Goal: Find specific page/section: Find specific page/section

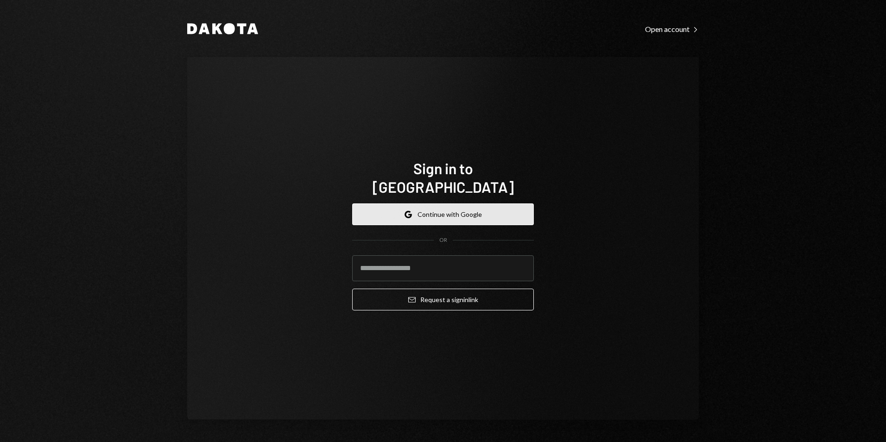
click at [502, 196] on div "Google Continue with Google OR Email Request a sign in link" at bounding box center [443, 257] width 182 height 122
click at [502, 203] on button "Google Continue with Google" at bounding box center [443, 214] width 182 height 22
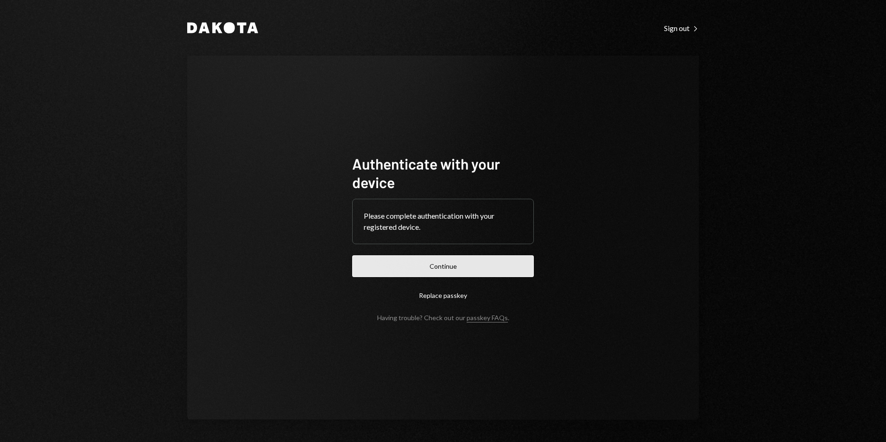
click at [476, 262] on button "Continue" at bounding box center [443, 266] width 182 height 22
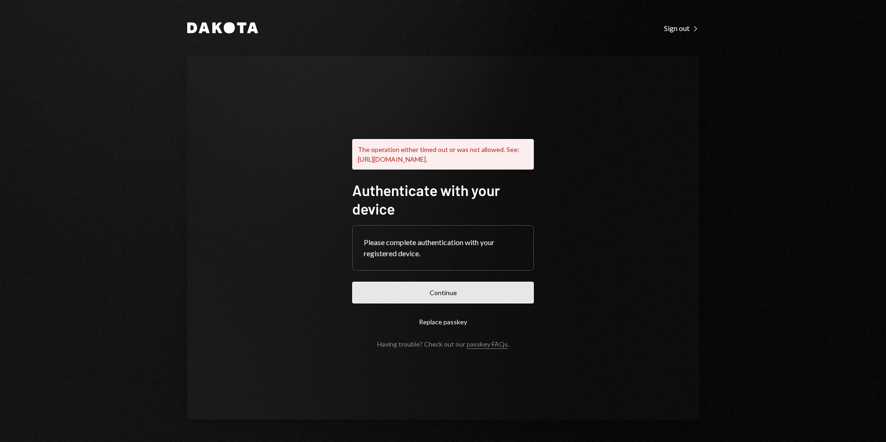
click at [504, 302] on button "Continue" at bounding box center [443, 293] width 182 height 22
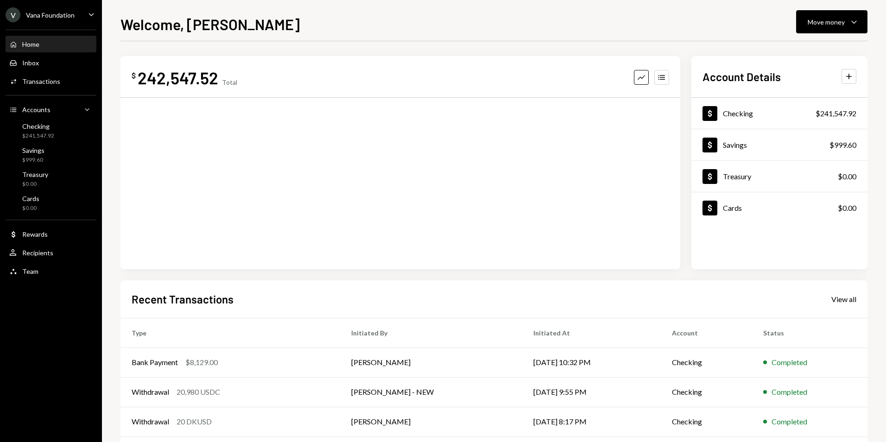
click at [52, 9] on div "V Vana Foundation" at bounding box center [40, 14] width 69 height 15
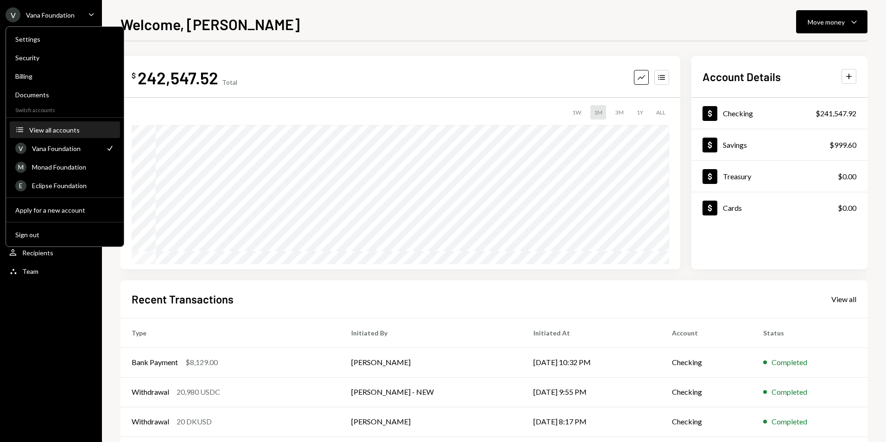
click at [57, 130] on div "View all accounts" at bounding box center [71, 130] width 85 height 8
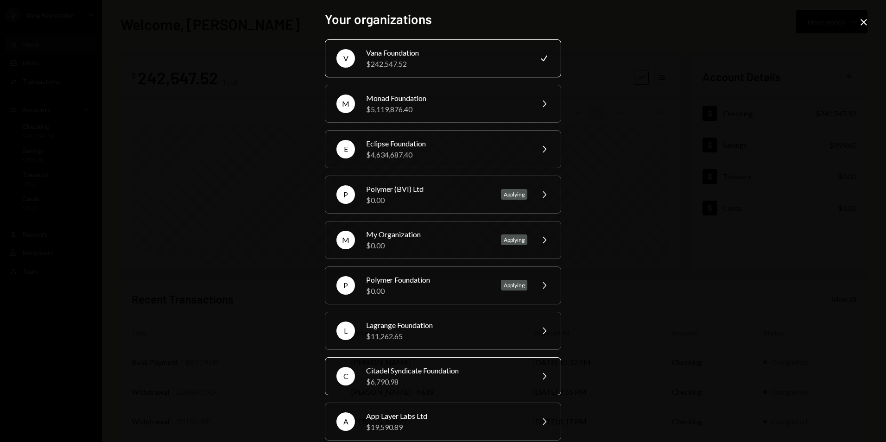
click at [413, 376] on div "$6,790.98" at bounding box center [446, 381] width 161 height 11
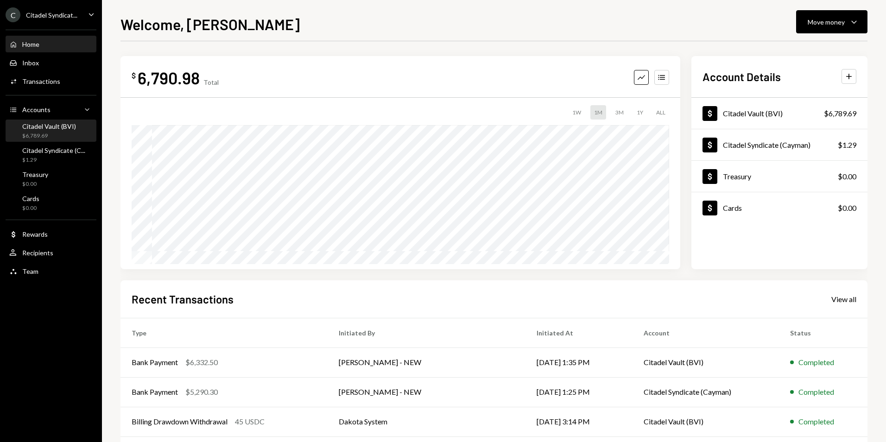
click at [47, 127] on div "Citadel Vault (BVI)" at bounding box center [49, 126] width 54 height 8
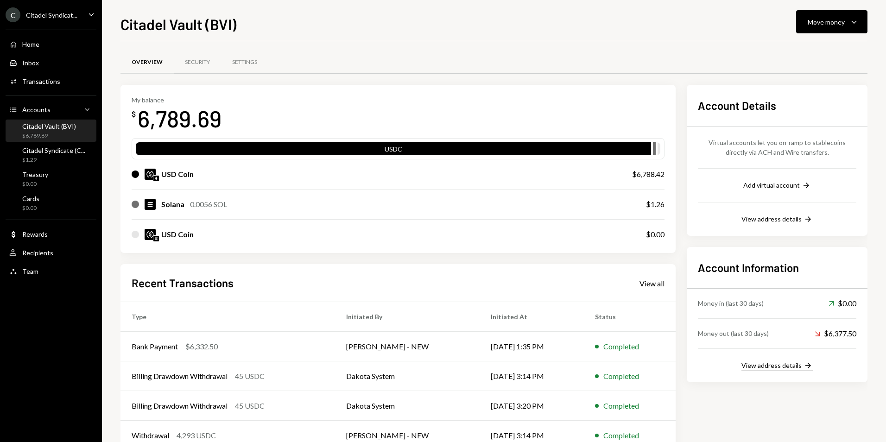
click at [783, 363] on div "View address details" at bounding box center [771, 365] width 60 height 8
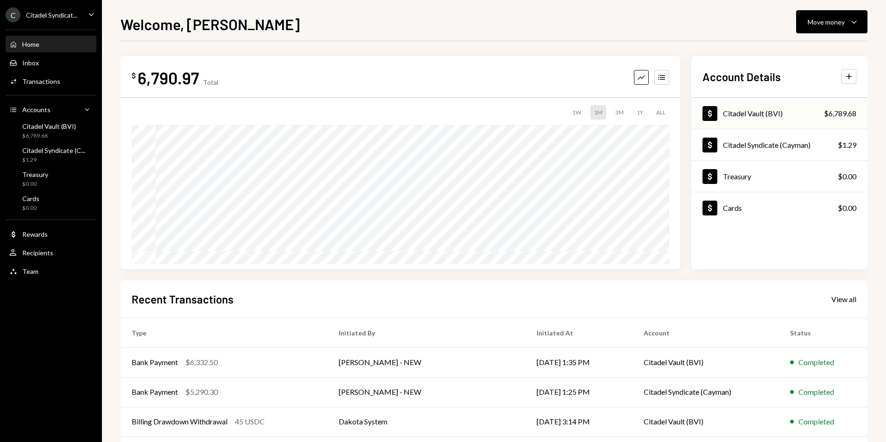
click at [782, 112] on div "Citadel Vault (BVI)" at bounding box center [753, 113] width 60 height 9
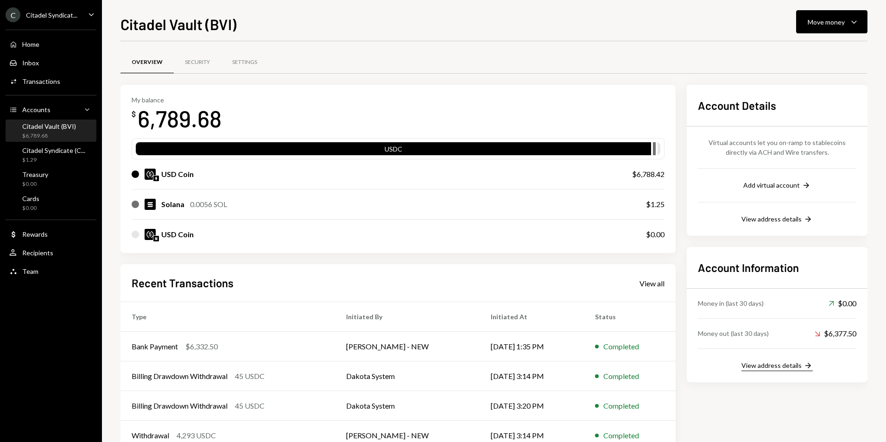
click at [776, 366] on div "View address details" at bounding box center [771, 365] width 60 height 8
